Goal: Check status

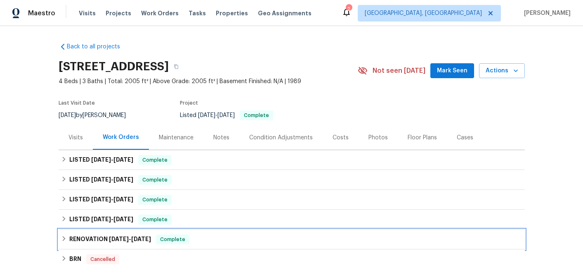
click at [111, 235] on h6 "RENOVATION [DATE] - [DATE]" at bounding box center [110, 239] width 82 height 10
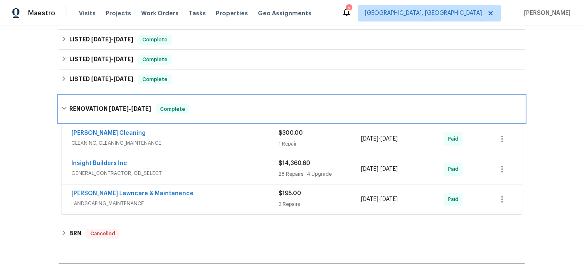
scroll to position [137, 0]
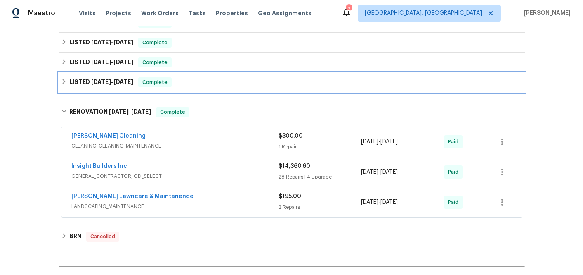
click at [107, 81] on span "[DATE]" at bounding box center [101, 82] width 20 height 6
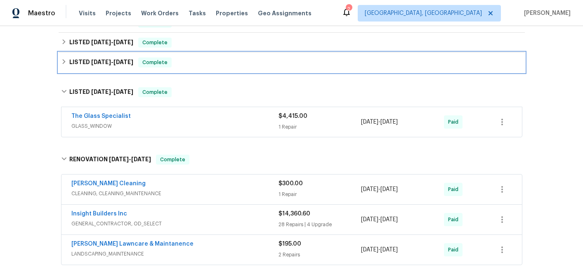
click at [116, 63] on span "[DATE]" at bounding box center [124, 62] width 20 height 6
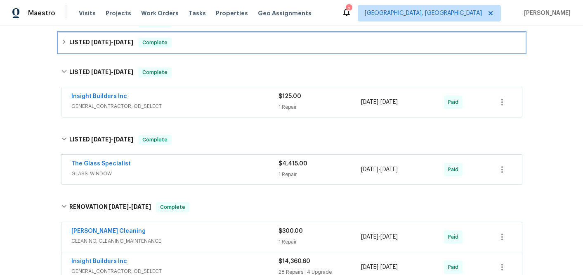
click at [125, 46] on h6 "LISTED 7/8/25 - 7/17/25" at bounding box center [101, 43] width 64 height 10
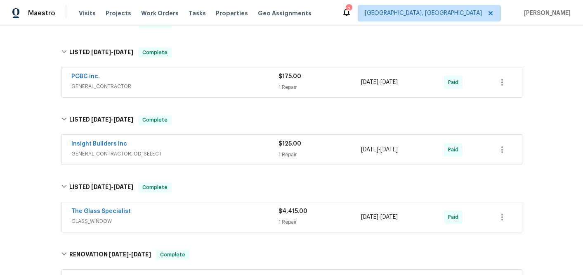
click at [288, 83] on div "1 Repair" at bounding box center [320, 87] width 83 height 8
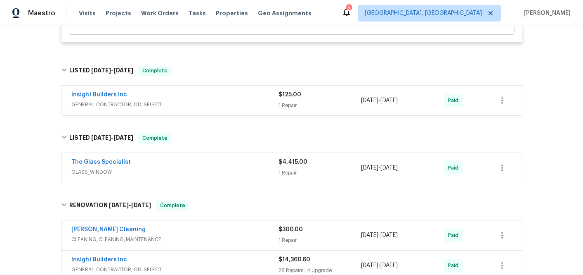
scroll to position [306, 0]
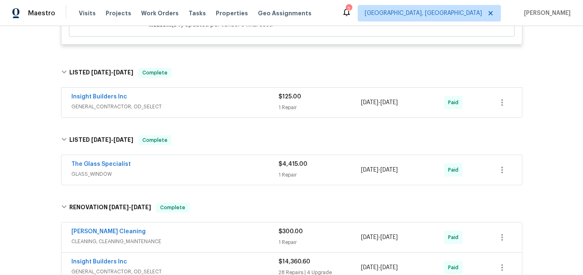
click at [291, 99] on span "$125.00" at bounding box center [290, 97] width 23 height 6
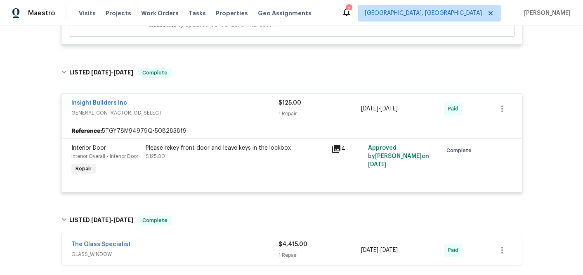
click at [285, 243] on span "$4,415.00" at bounding box center [293, 244] width 29 height 6
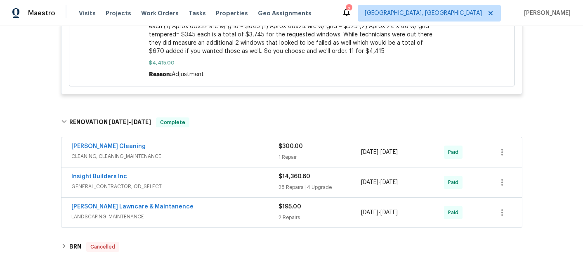
scroll to position [801, 0]
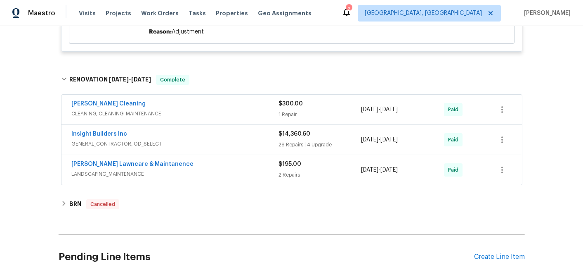
click at [298, 140] on div "28 Repairs | 4 Upgrade" at bounding box center [320, 144] width 83 height 8
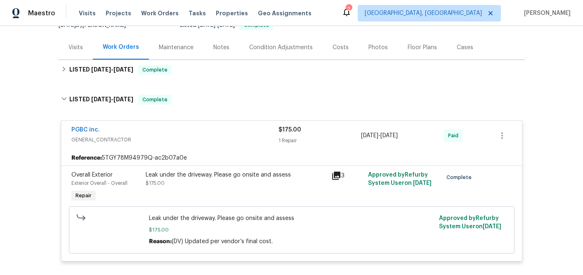
scroll to position [0, 0]
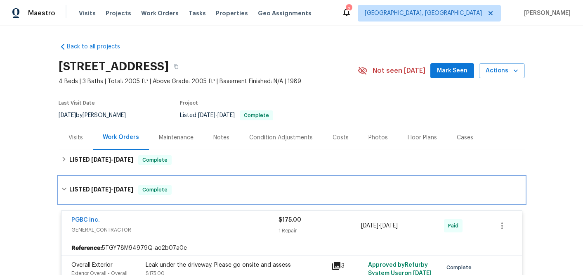
click at [115, 189] on span "[DATE]" at bounding box center [124, 189] width 20 height 6
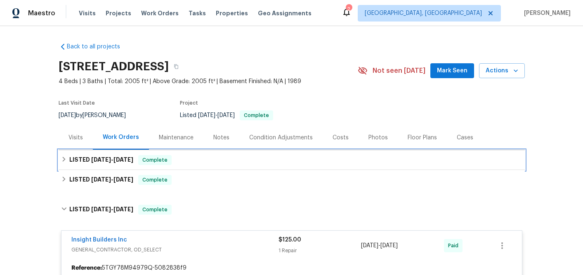
click at [122, 163] on h6 "LISTED 8/12/25 - 8/13/25" at bounding box center [101, 160] width 64 height 10
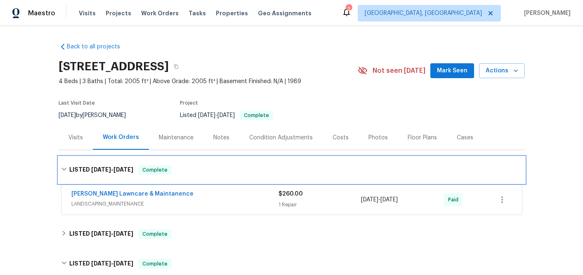
click at [123, 163] on div "LISTED 8/12/25 - 8/13/25 Complete" at bounding box center [292, 169] width 466 height 26
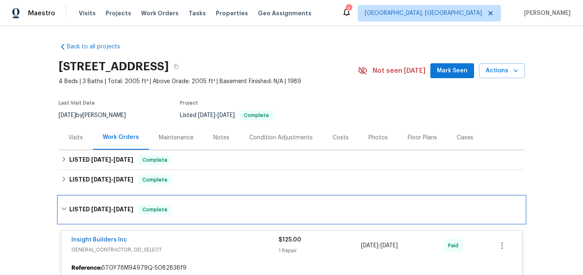
click at [114, 210] on span "[DATE]" at bounding box center [124, 209] width 20 height 6
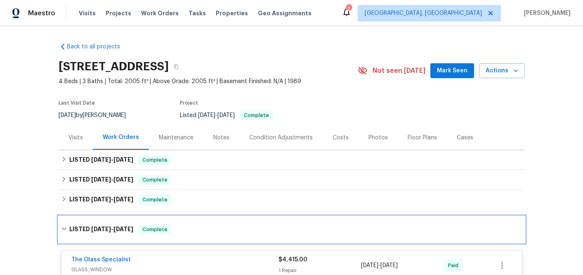
click at [114, 227] on span "[DATE]" at bounding box center [124, 229] width 20 height 6
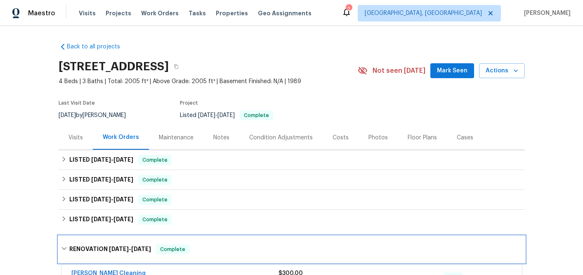
click at [120, 246] on span "[DATE]" at bounding box center [119, 249] width 20 height 6
